Goal: Manage account settings

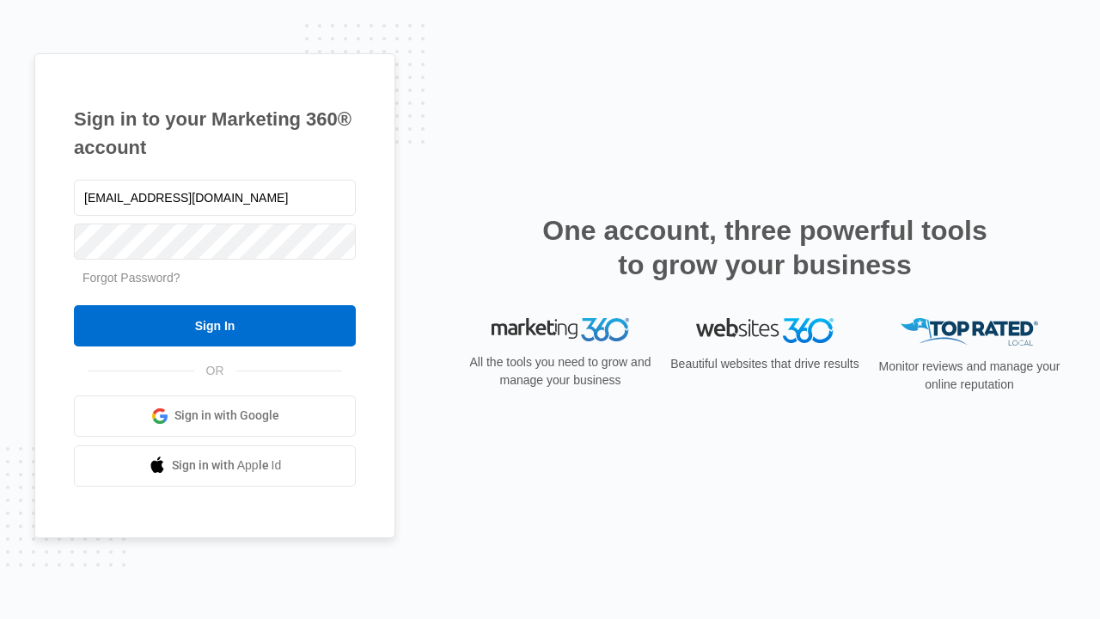
type input "[EMAIL_ADDRESS][DOMAIN_NAME]"
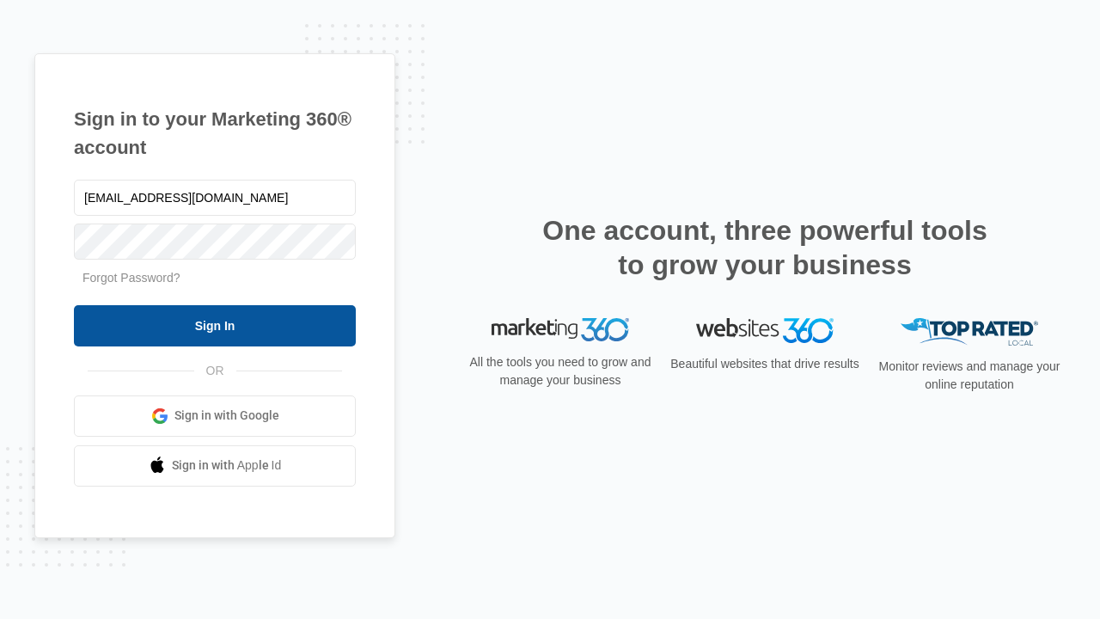
click at [215, 325] on input "Sign In" at bounding box center [215, 325] width 282 height 41
